Goal: Information Seeking & Learning: Learn about a topic

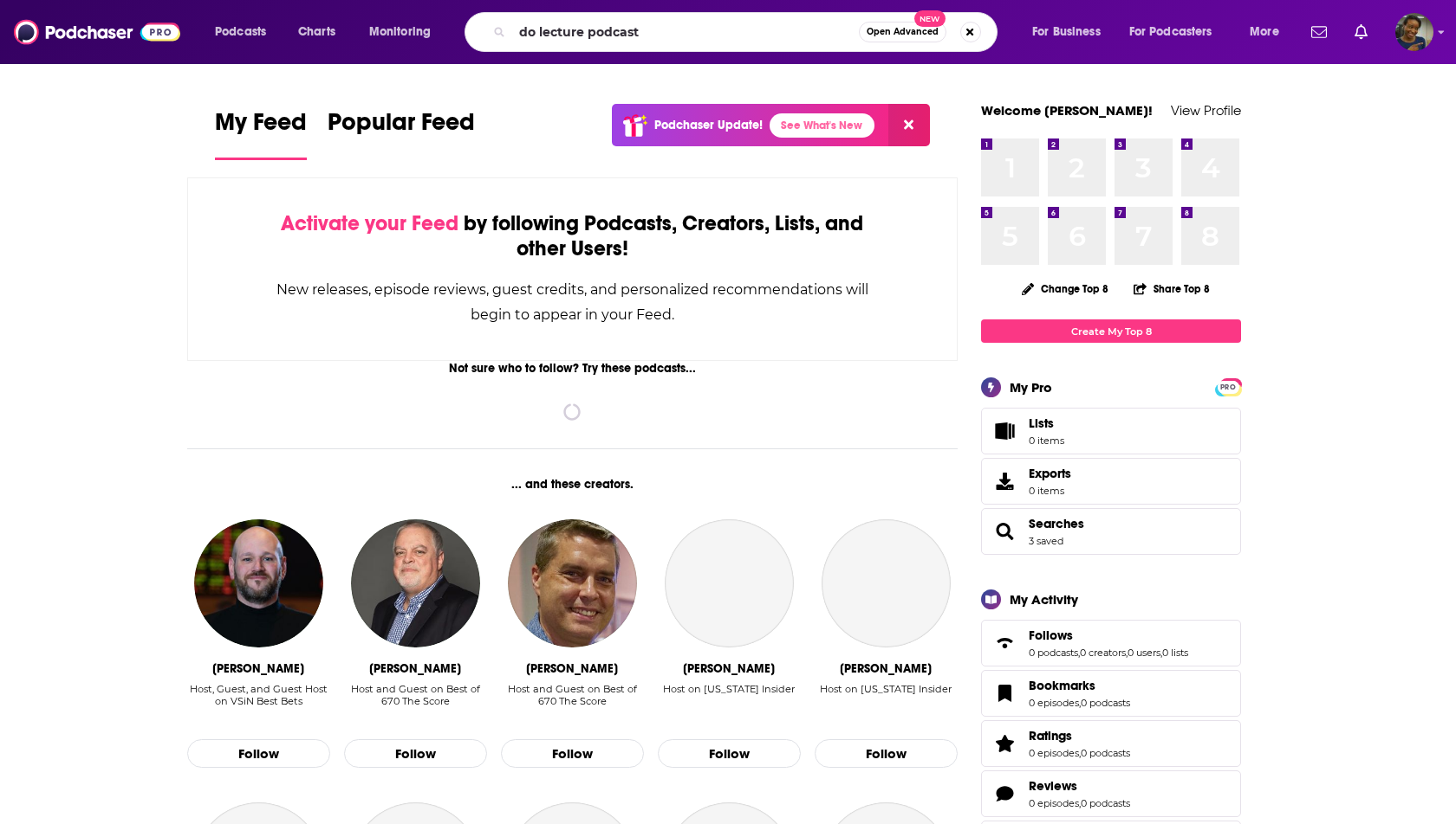
type input "do lecture podcast"
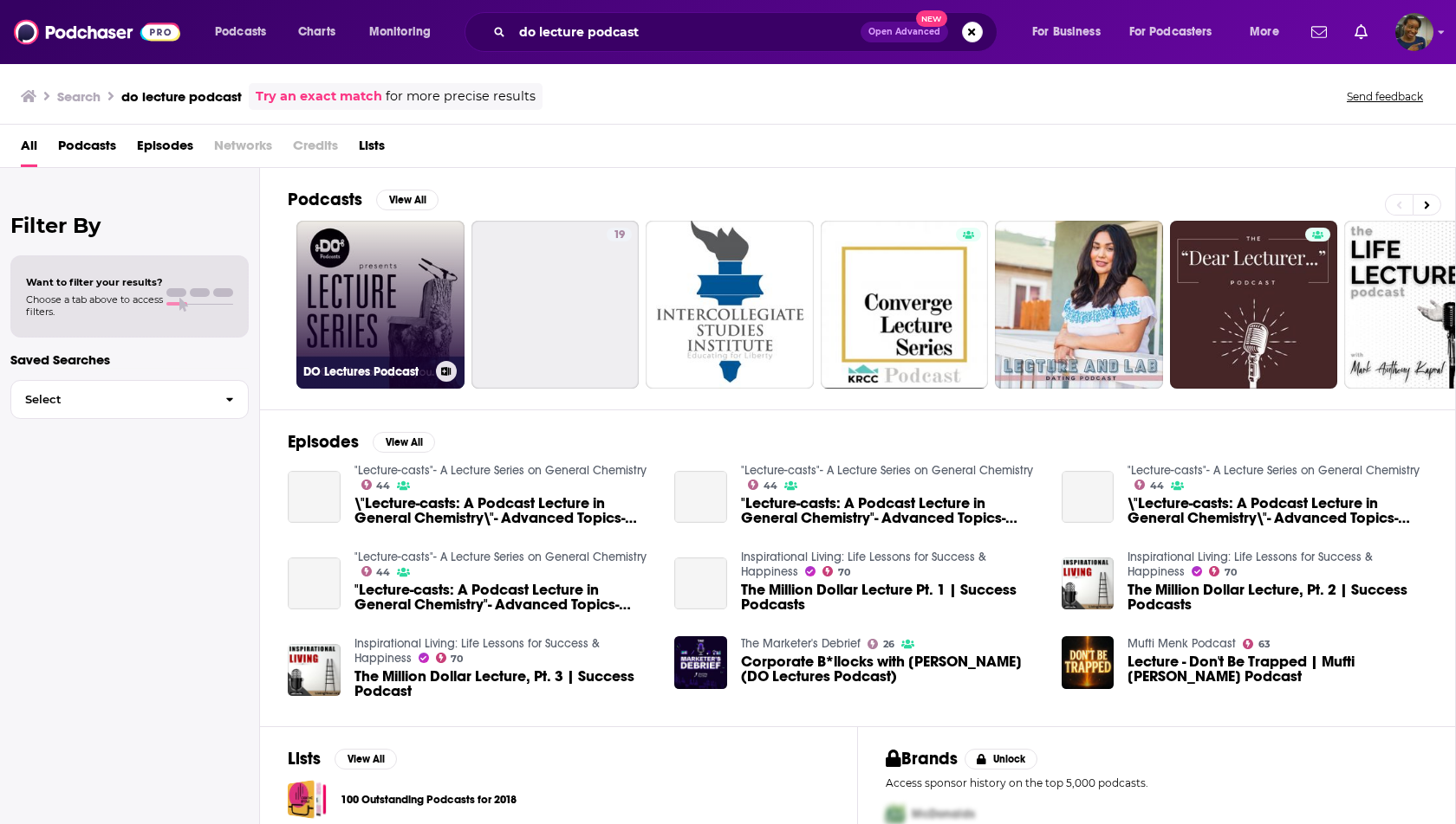
click at [414, 306] on link "DO Lectures Podcast" at bounding box center [380, 305] width 168 height 168
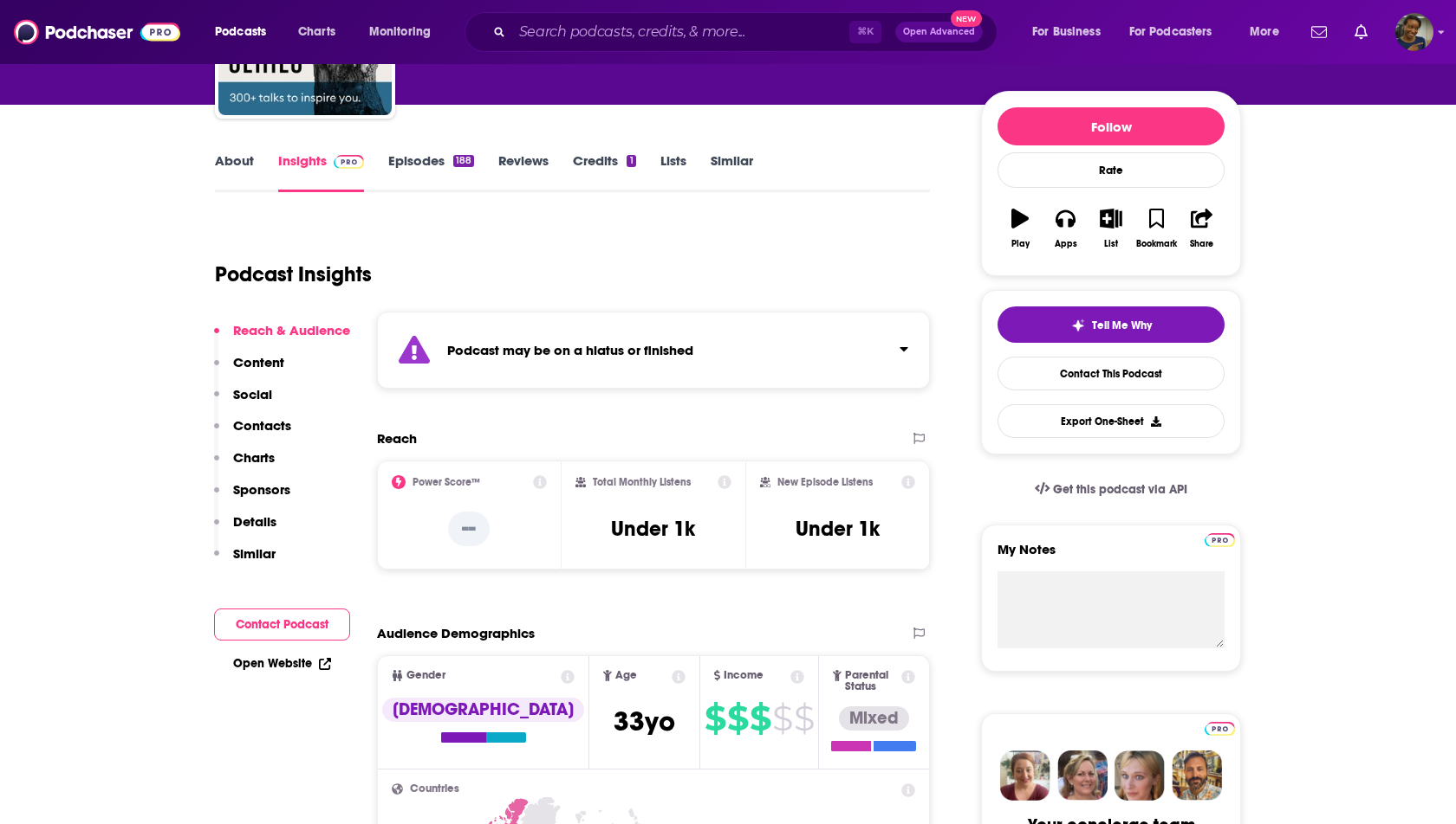
scroll to position [162, 0]
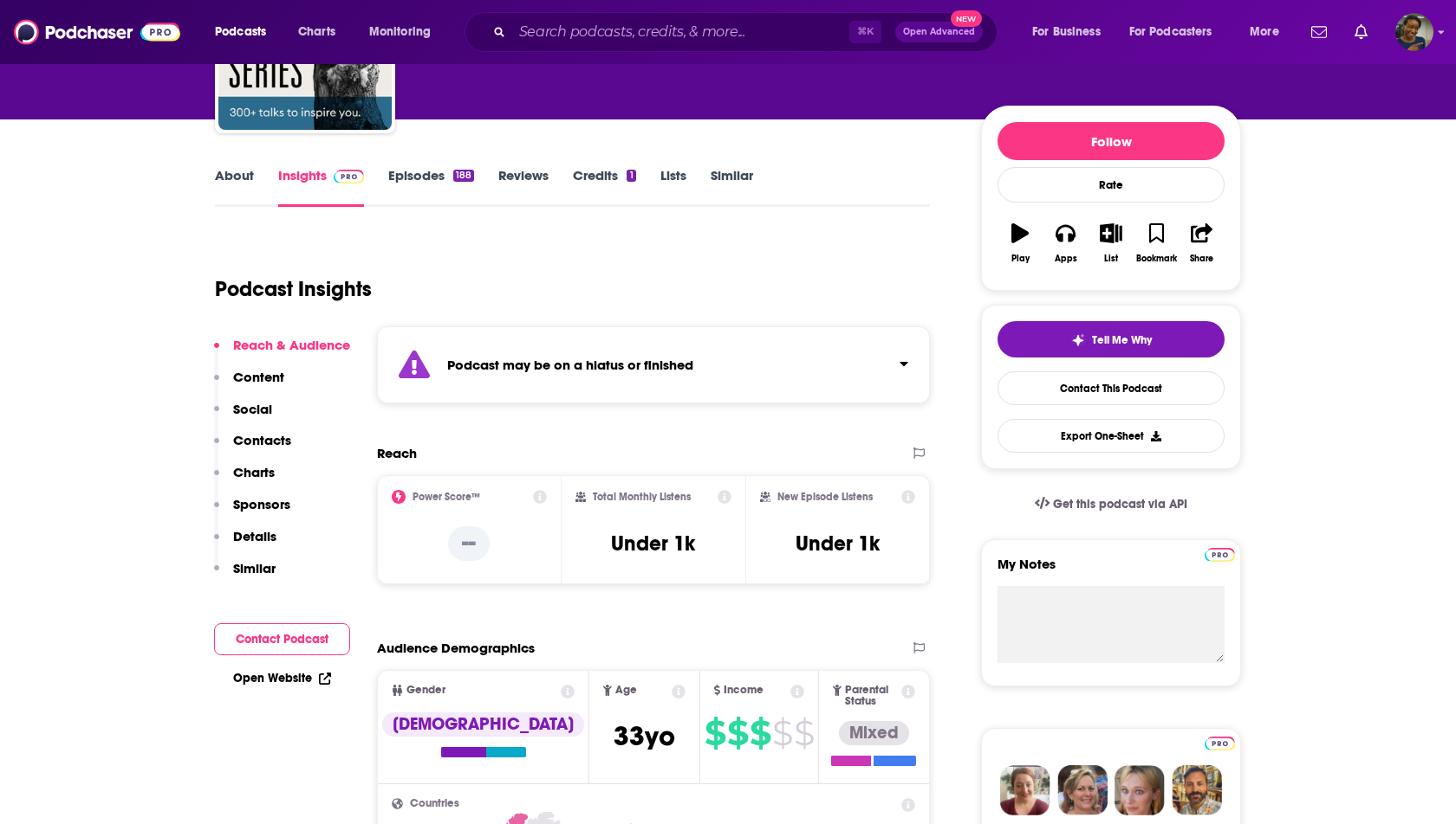
click at [429, 175] on link "Episodes 188" at bounding box center [431, 187] width 86 height 40
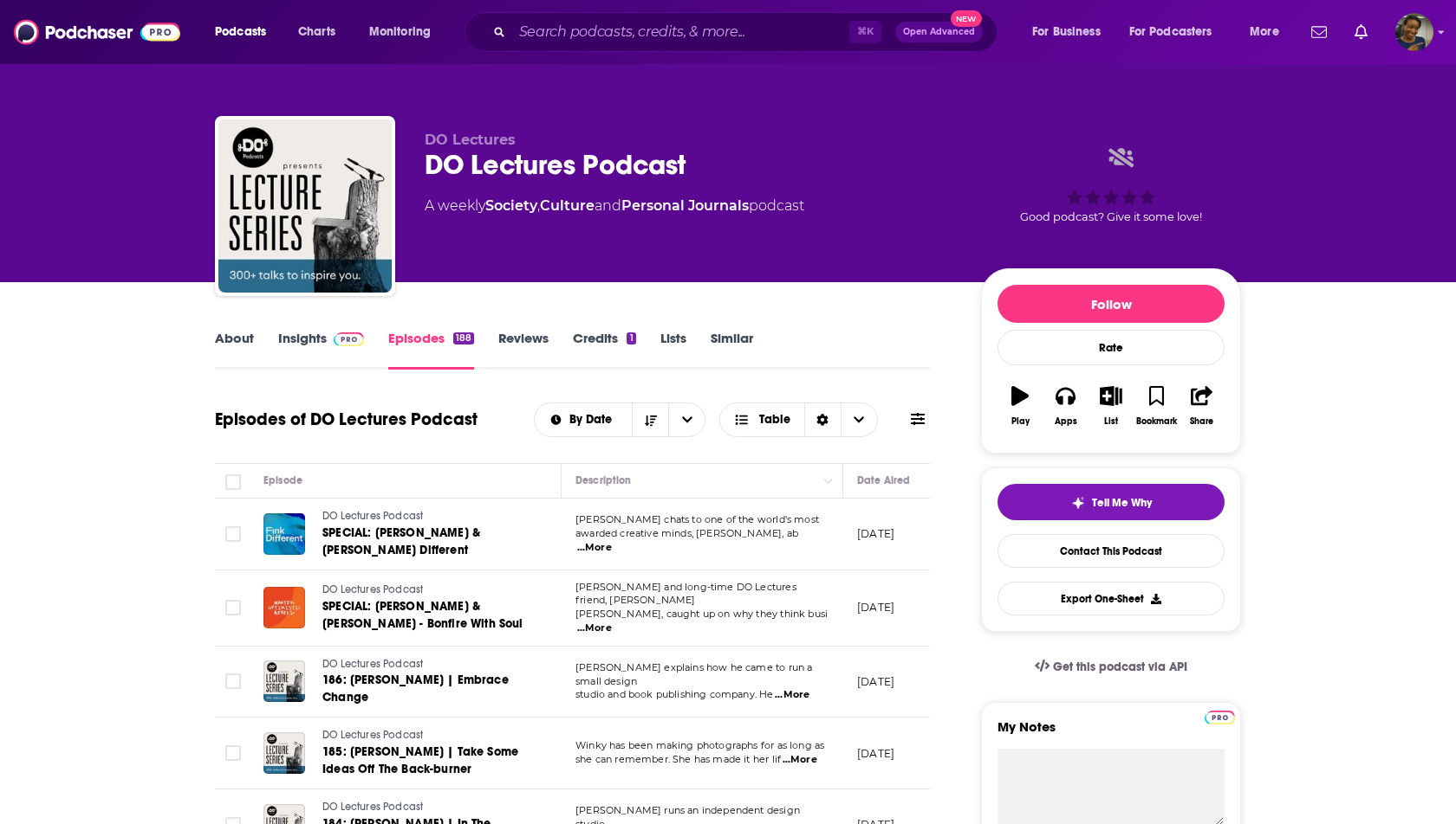
click at [291, 335] on link "Insights" at bounding box center [321, 350] width 86 height 40
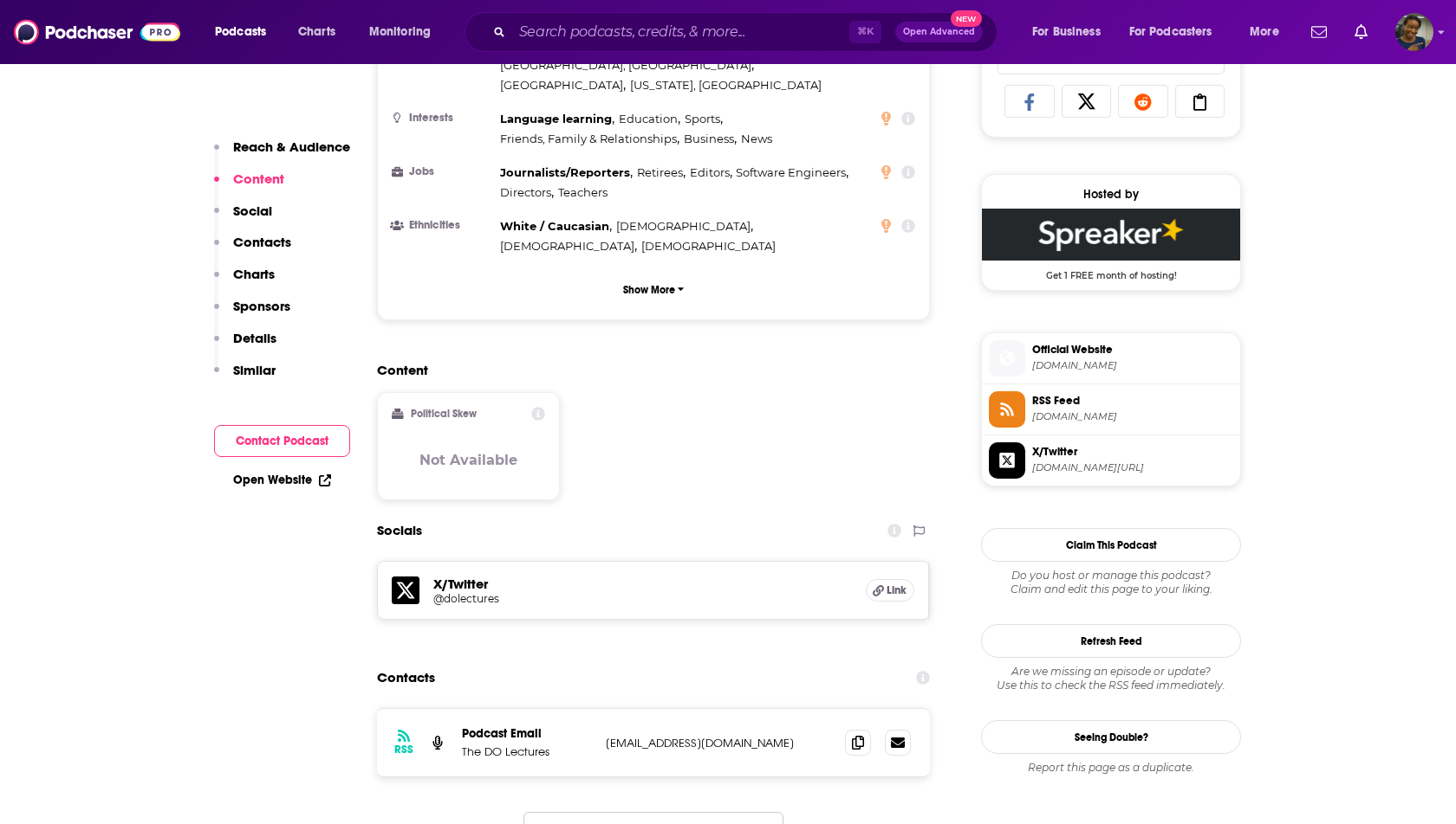
scroll to position [1163, 0]
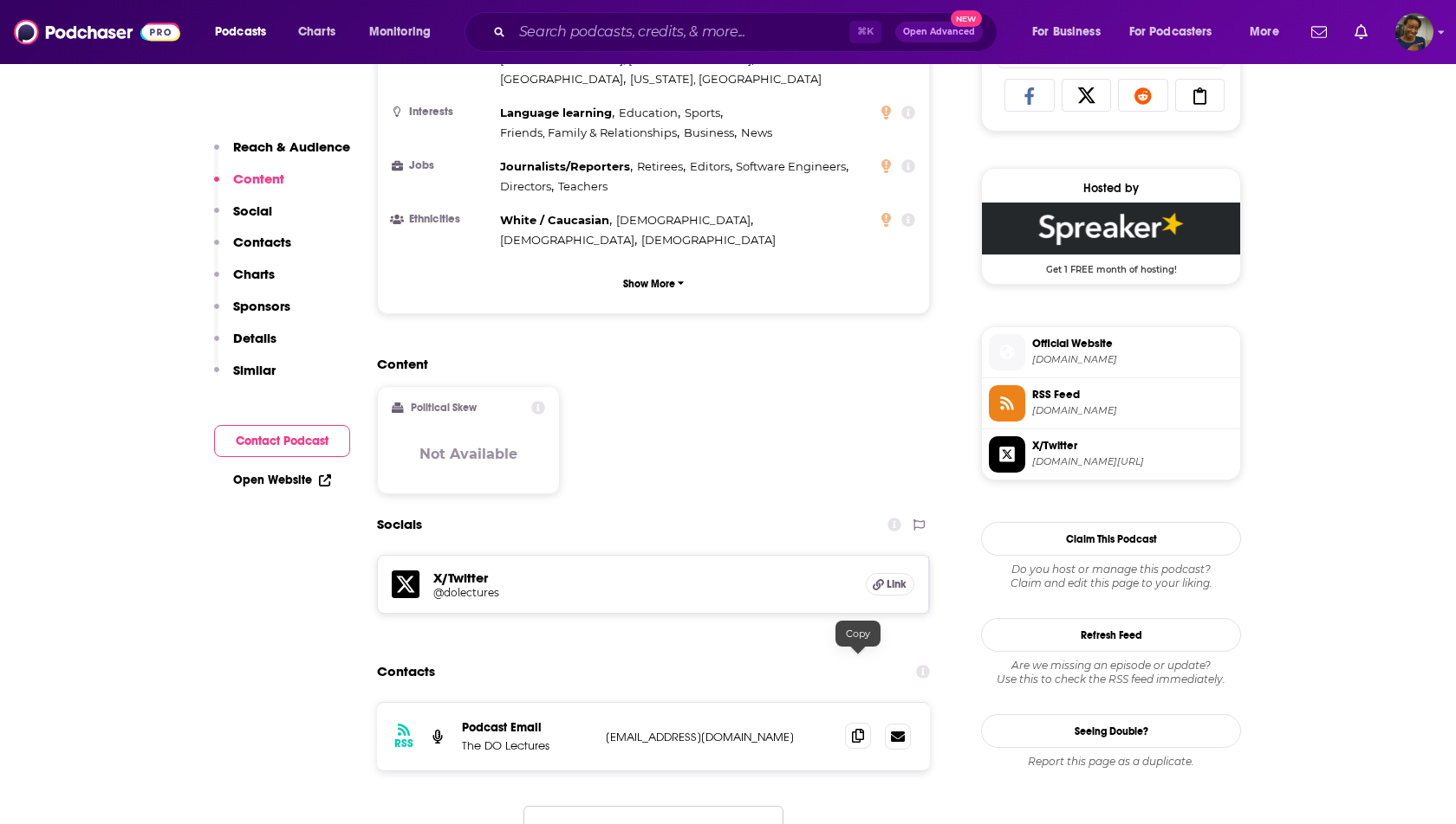
click at [856, 729] on icon at bounding box center [857, 736] width 12 height 14
